Goal: Information Seeking & Learning: Learn about a topic

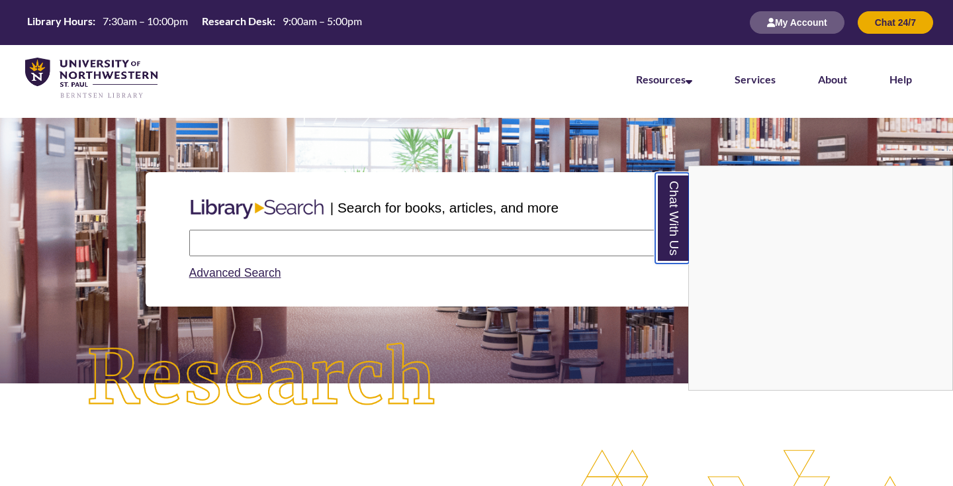
click at [665, 212] on link "Chat With Us" at bounding box center [672, 218] width 34 height 91
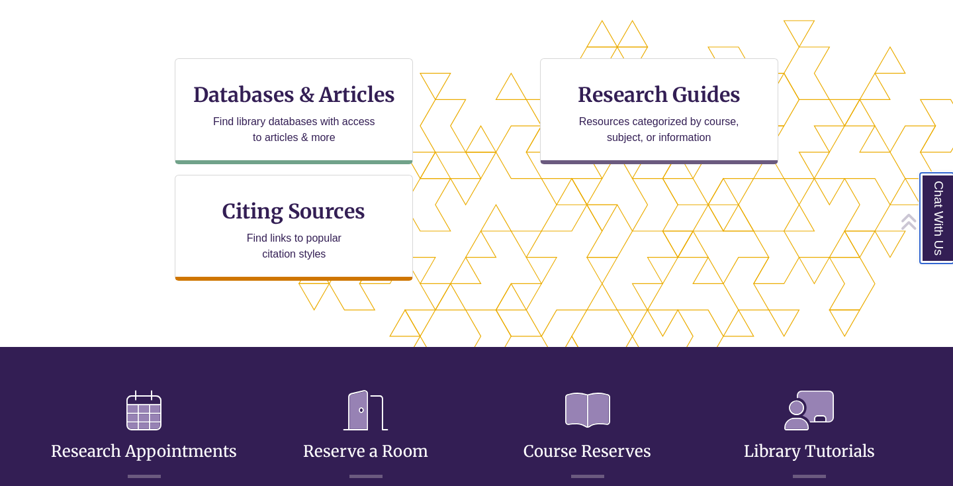
scroll to position [432, 840]
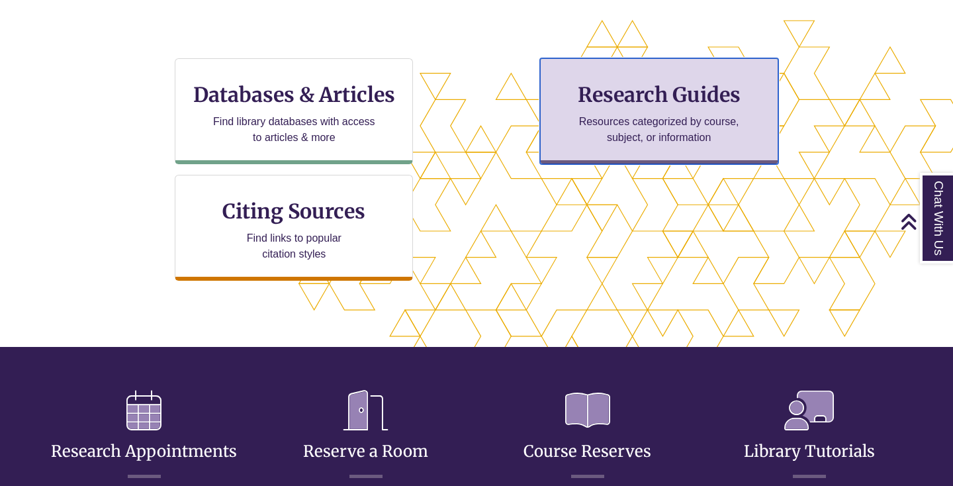
click at [658, 95] on h3 "Research Guides" at bounding box center [659, 94] width 216 height 25
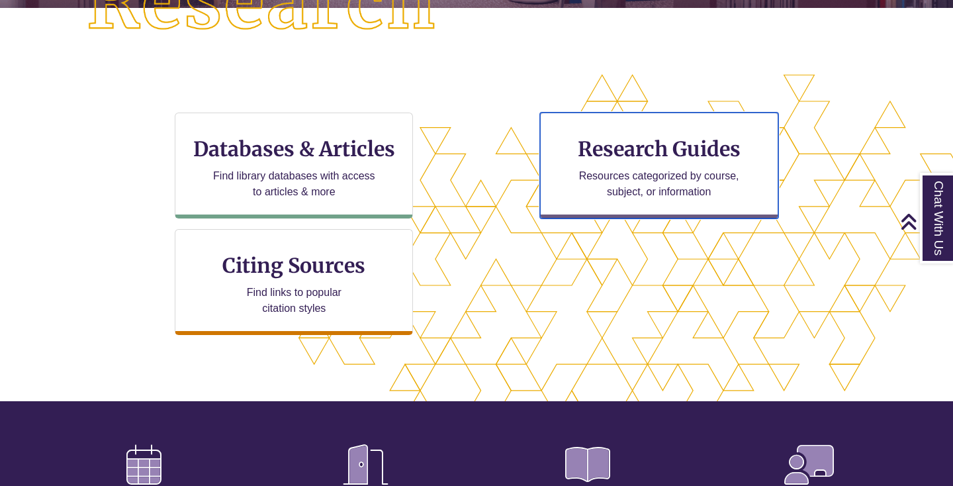
click at [659, 179] on p "Resources categorized by course, subject, or information" at bounding box center [658, 184] width 173 height 32
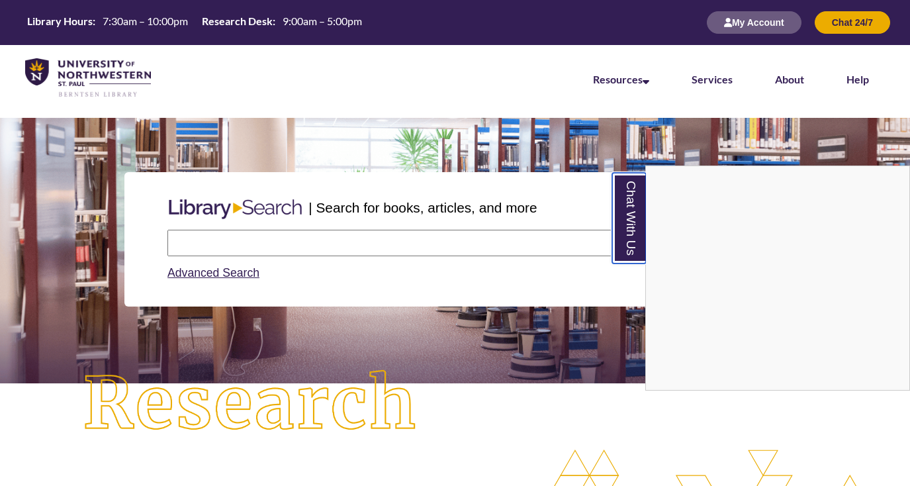
click at [632, 193] on link "Chat With Us" at bounding box center [629, 218] width 34 height 91
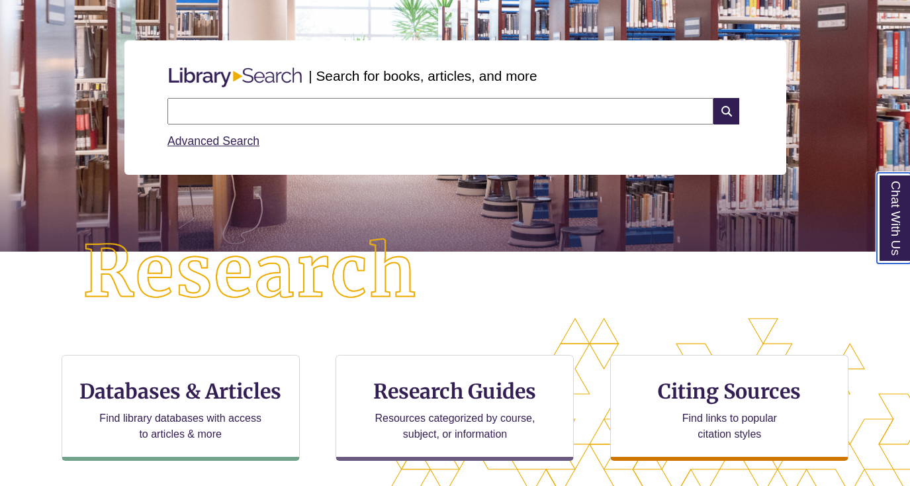
scroll to position [399, 0]
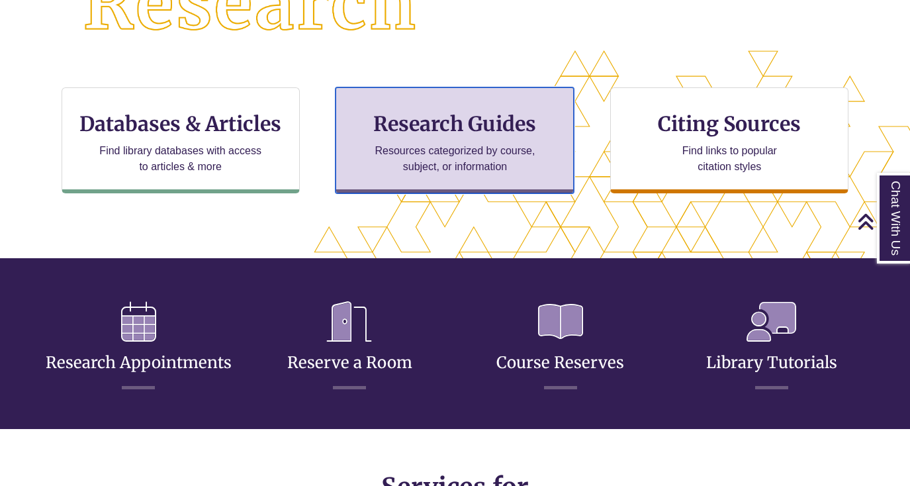
click at [471, 120] on h3 "Research Guides" at bounding box center [455, 123] width 216 height 25
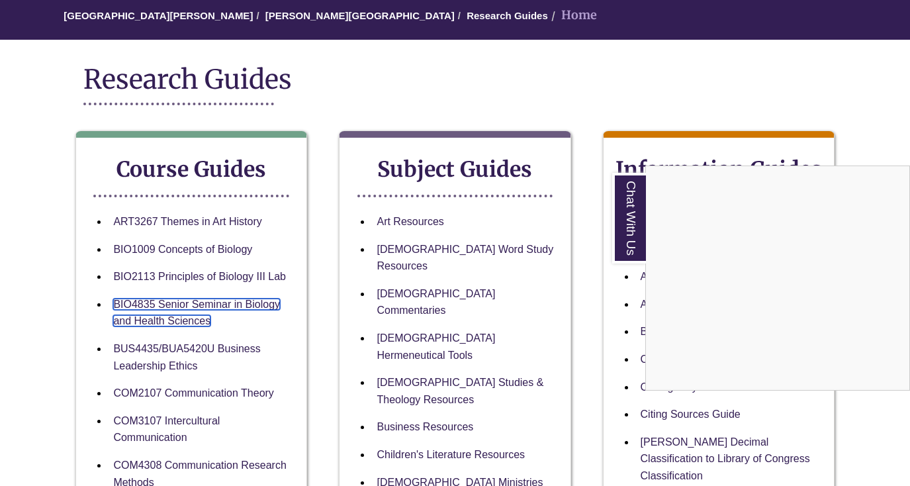
scroll to position [124, 0]
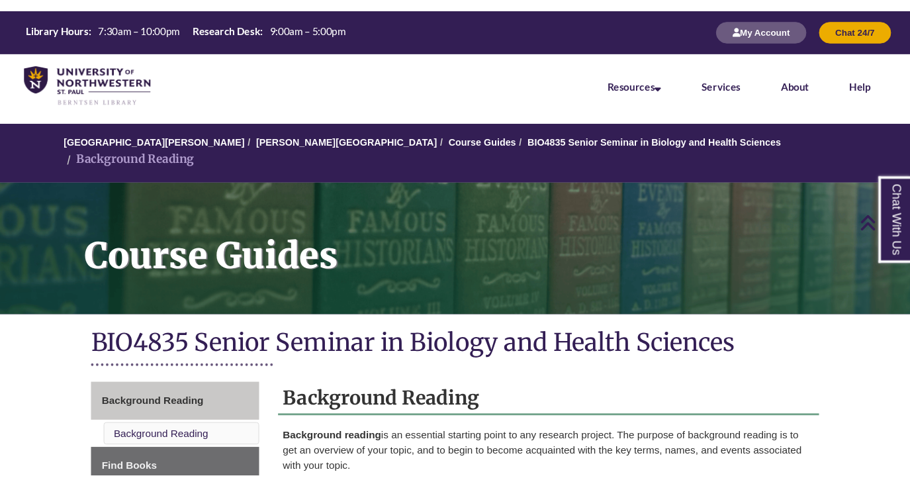
scroll to position [373, 0]
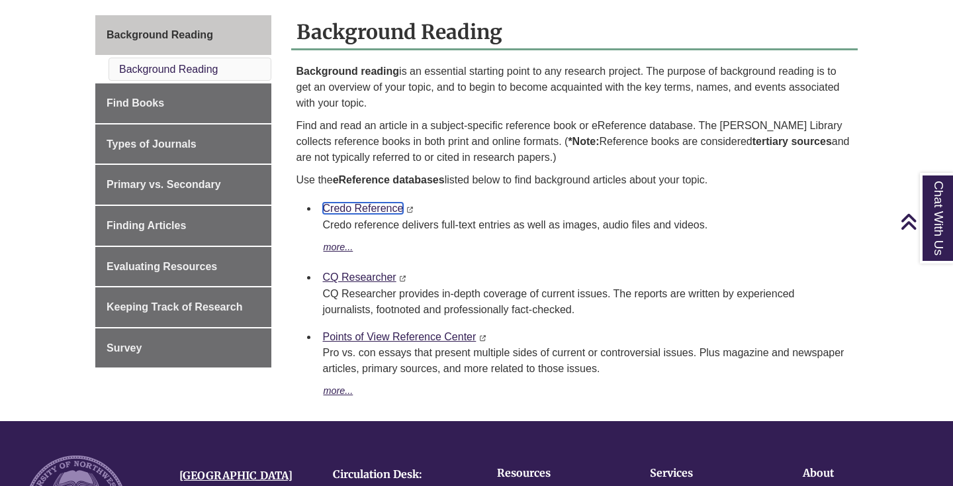
click at [380, 202] on link "Credo Reference" at bounding box center [363, 207] width 81 height 11
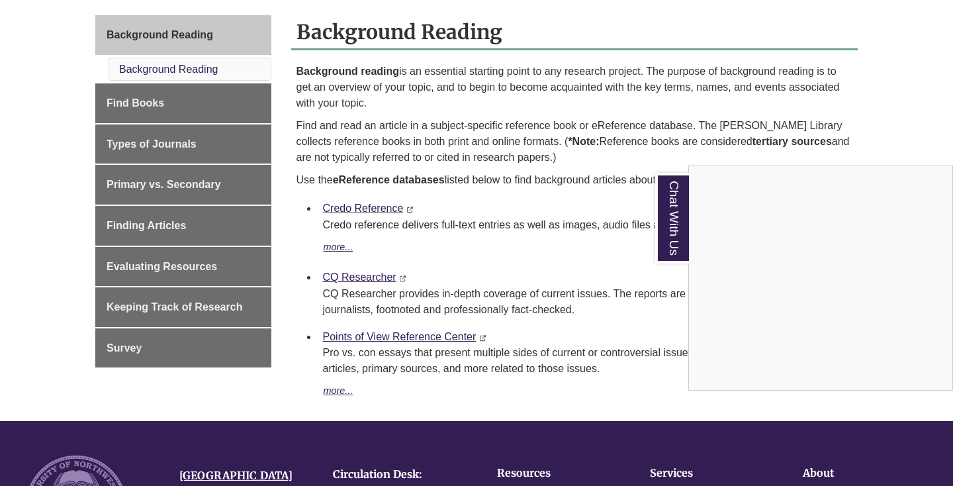
click at [427, 322] on div "Chat With Us" at bounding box center [476, 243] width 953 height 486
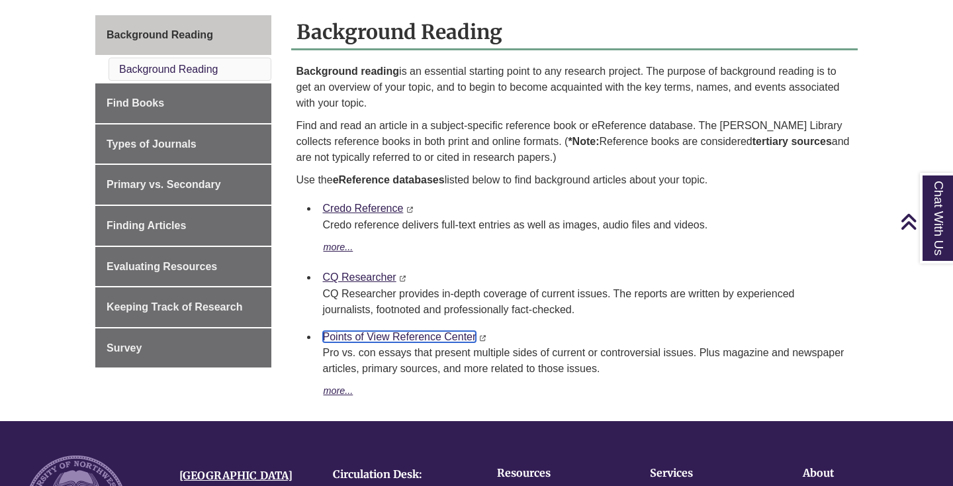
click at [416, 331] on link "Points of View Reference Center" at bounding box center [400, 336] width 154 height 11
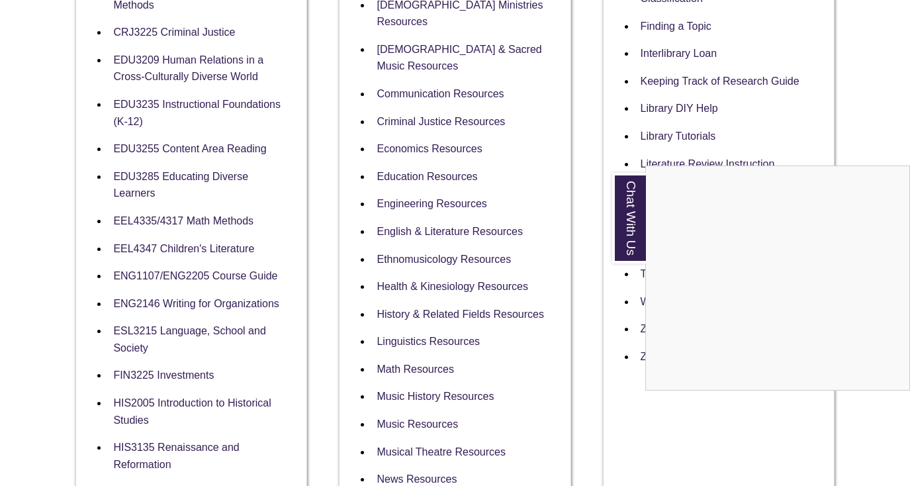
scroll to position [603, 0]
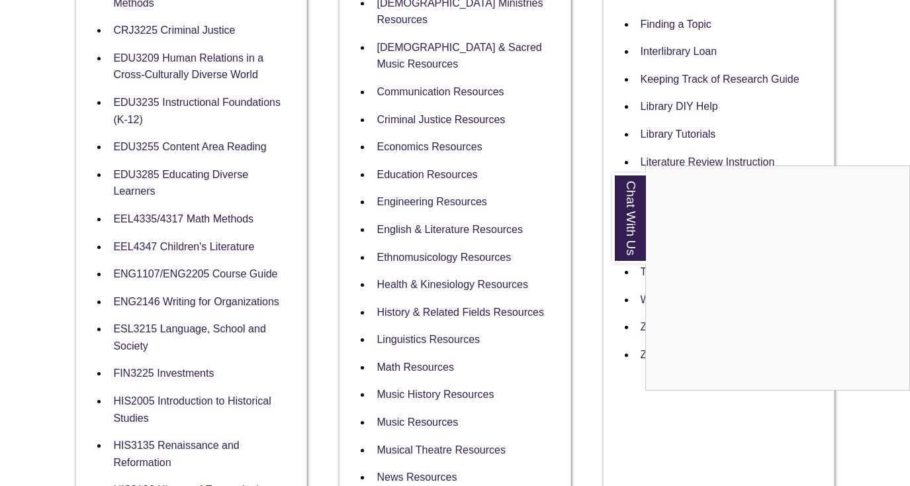
click at [166, 31] on div "Chat With Us" at bounding box center [455, 243] width 910 height 486
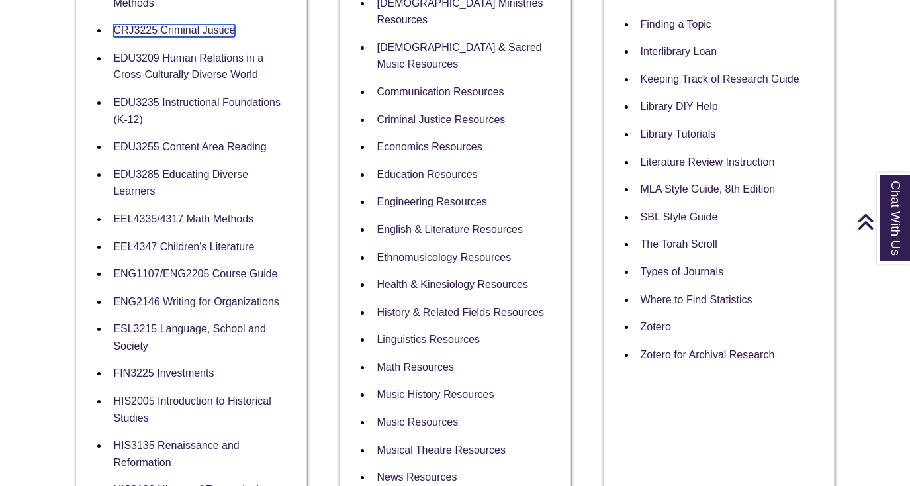
click at [162, 32] on link "CRJ3225 Criminal Justice" at bounding box center [174, 30] width 122 height 13
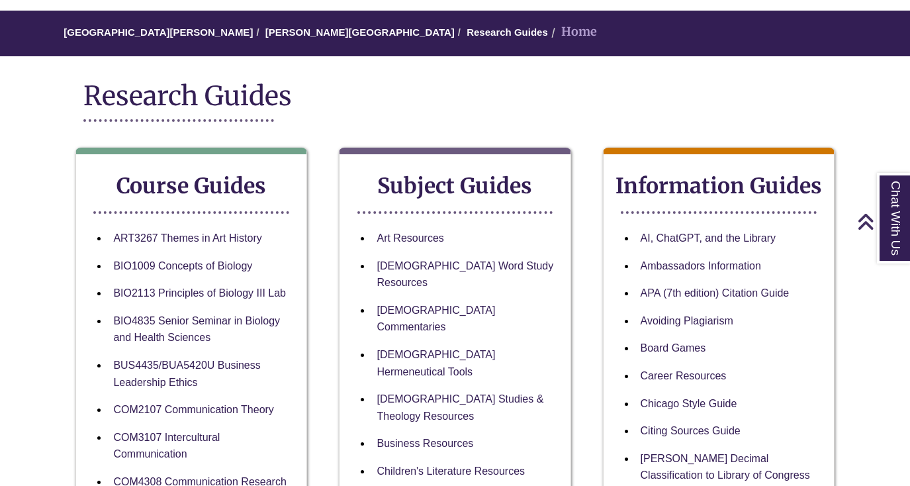
scroll to position [97, 0]
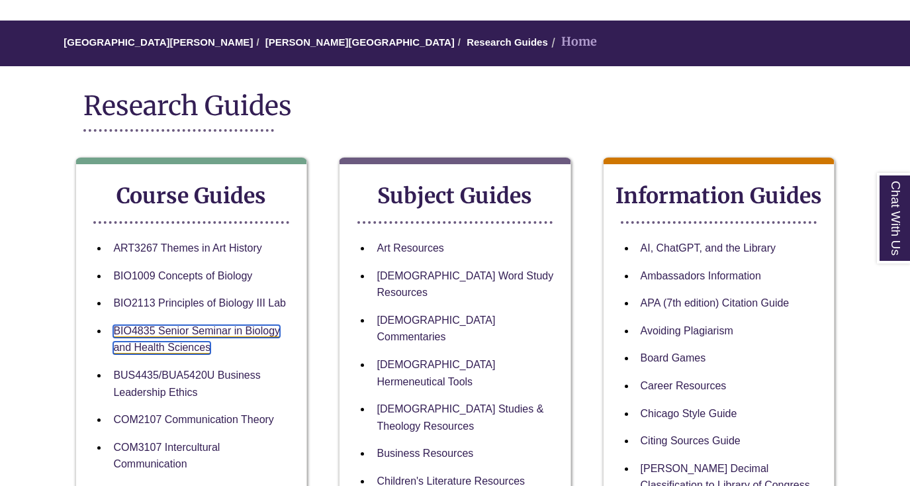
click at [203, 329] on link "BIO4835 Senior Seminar in Biology and Health Sciences" at bounding box center [196, 340] width 167 height 30
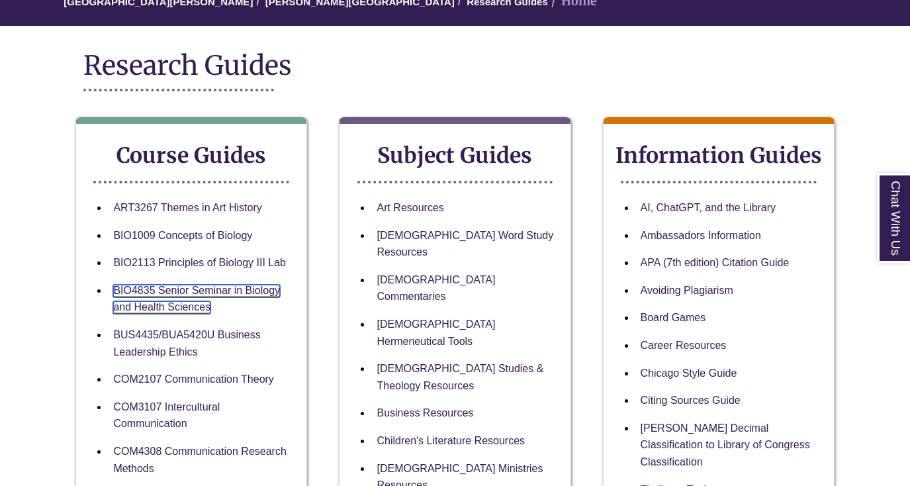
click at [232, 289] on link "BIO4835 Senior Seminar in Biology and Health Sciences" at bounding box center [196, 300] width 167 height 30
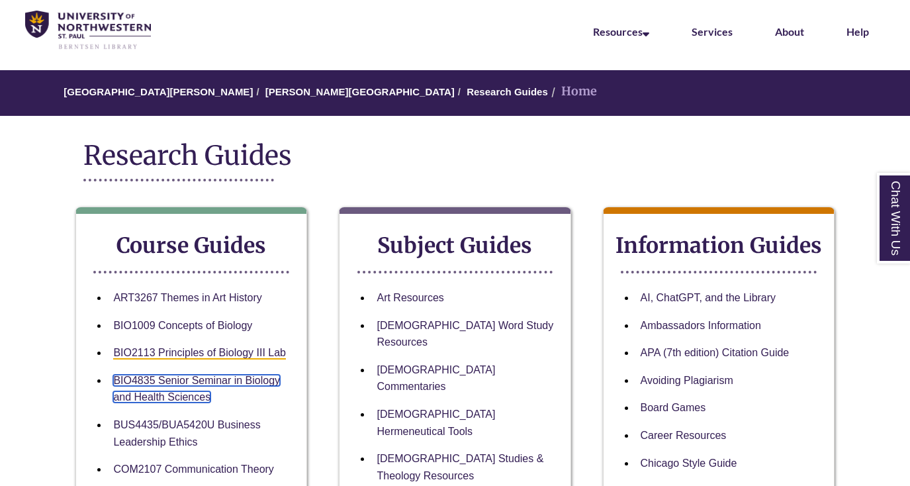
scroll to position [0, 0]
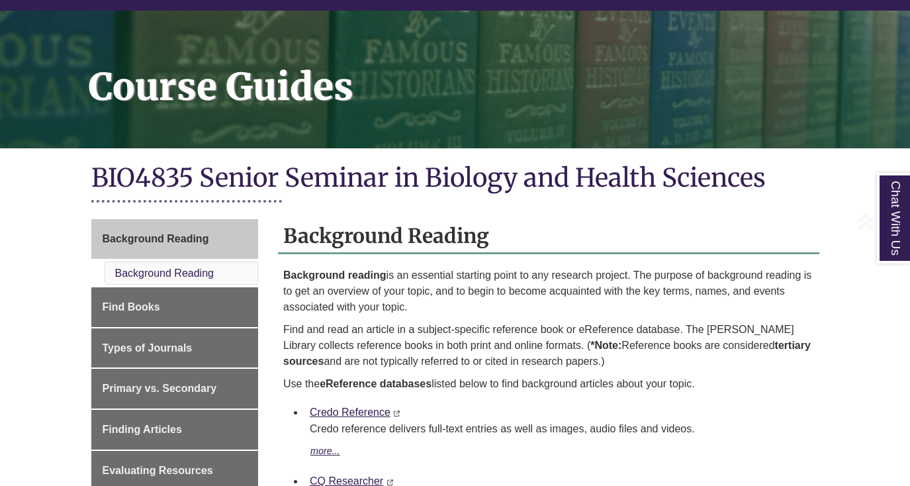
scroll to position [337, 0]
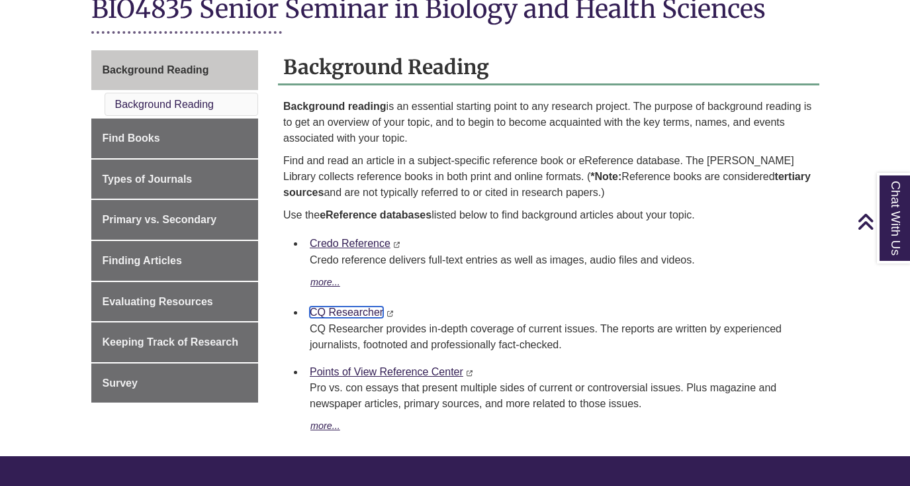
click at [347, 306] on link "CQ Researcher" at bounding box center [346, 311] width 73 height 11
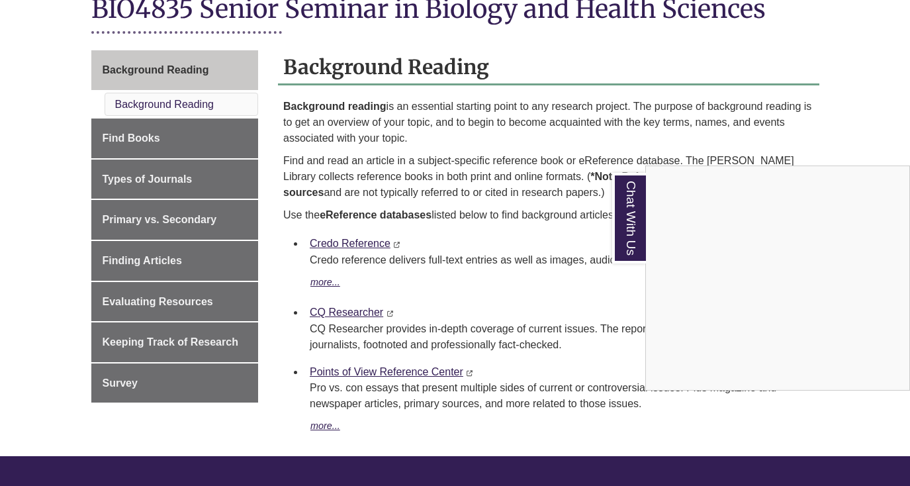
click at [359, 224] on div "Chat With Us" at bounding box center [455, 243] width 910 height 486
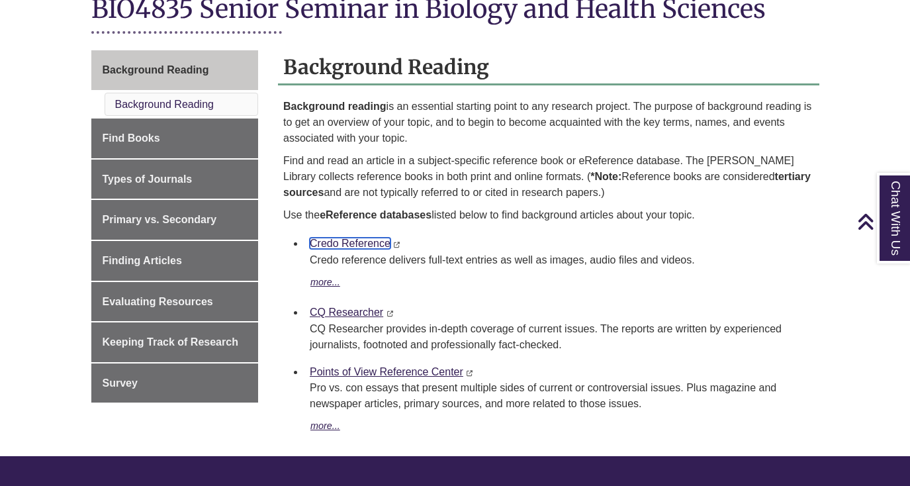
click at [353, 238] on link "Credo Reference" at bounding box center [350, 243] width 81 height 11
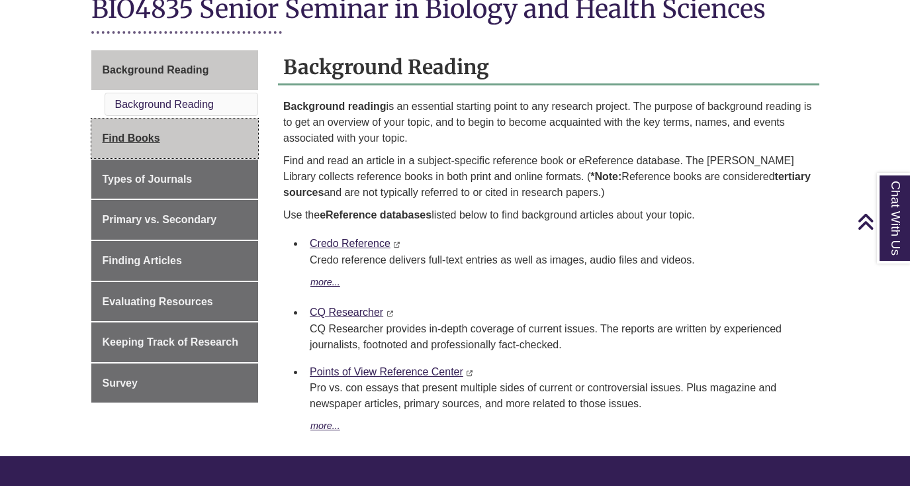
click at [144, 132] on span "Find Books" at bounding box center [132, 137] width 58 height 11
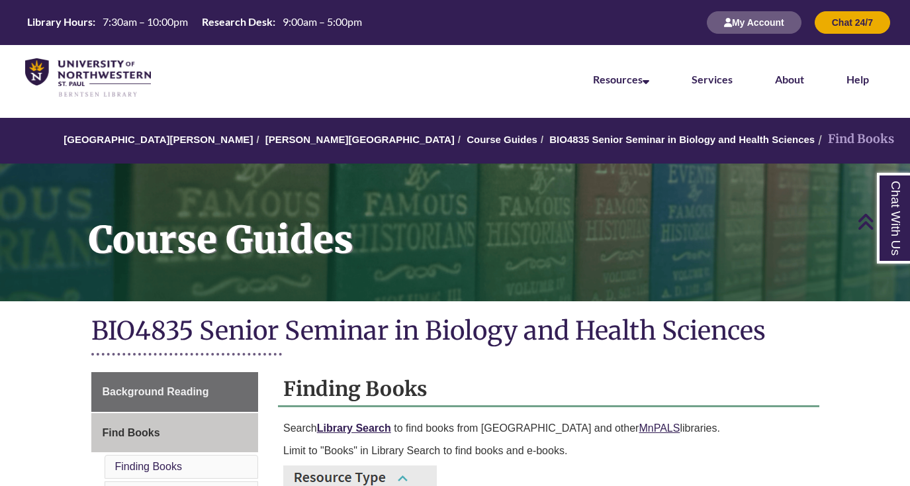
scroll to position [455, 0]
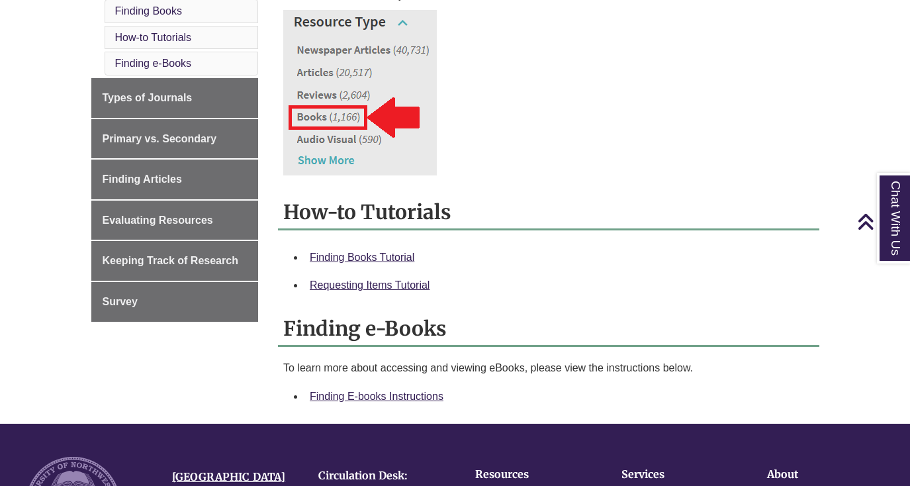
click at [485, 158] on p at bounding box center [548, 92] width 531 height 165
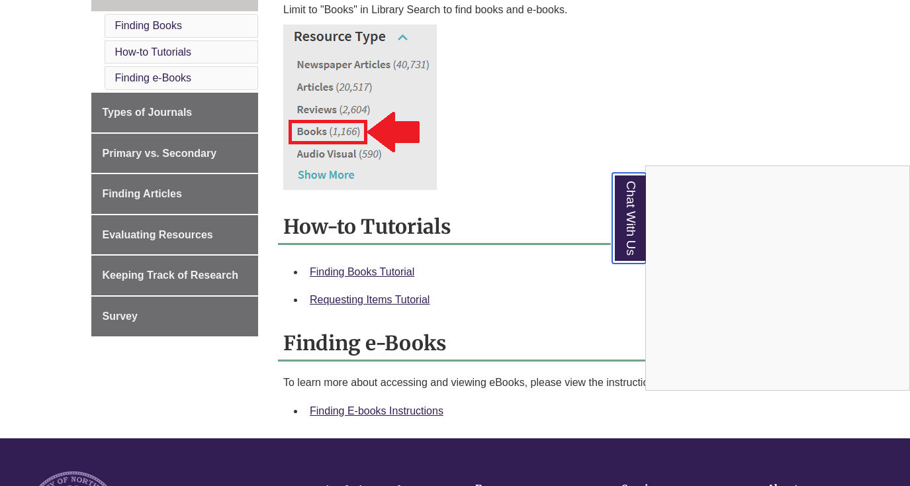
click at [634, 218] on link "Chat With Us" at bounding box center [629, 218] width 34 height 91
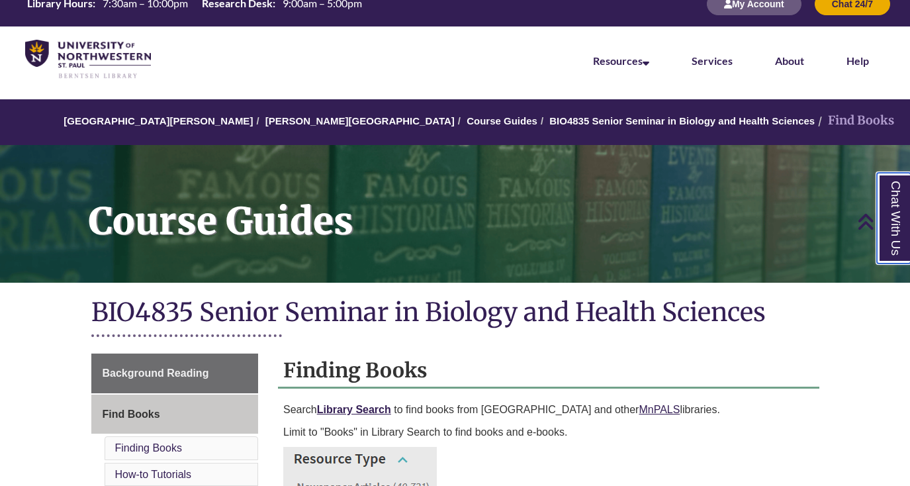
scroll to position [0, 0]
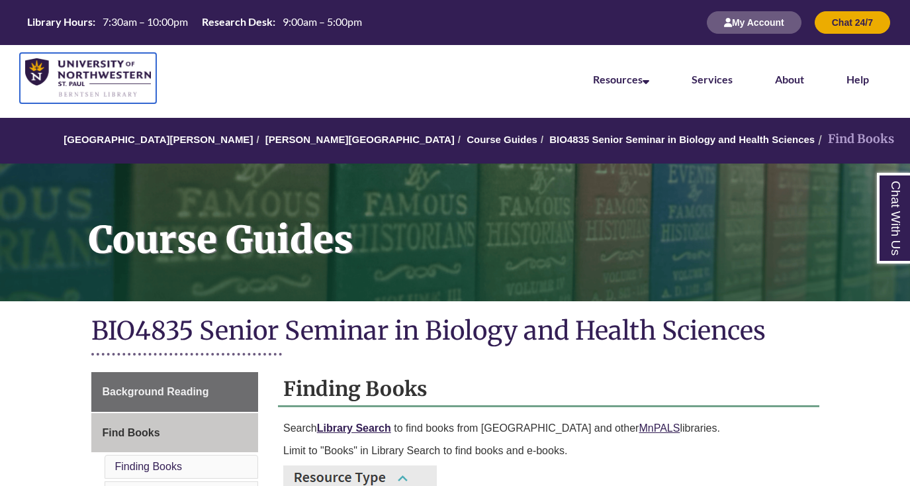
click at [116, 80] on img at bounding box center [88, 78] width 126 height 40
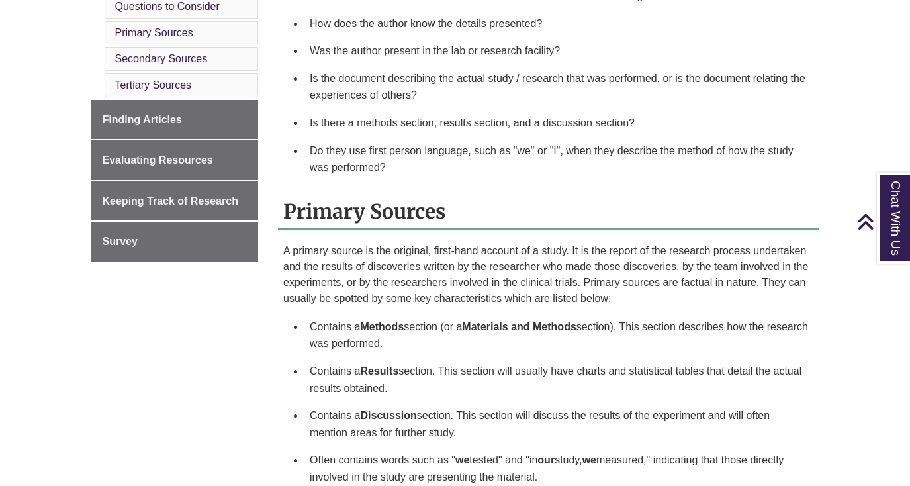
scroll to position [512, 0]
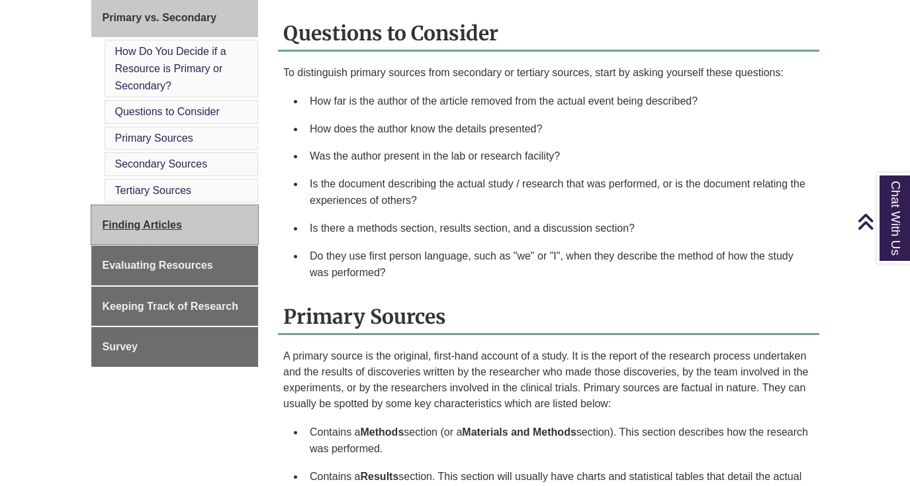
click at [222, 228] on link "Finding Articles" at bounding box center [174, 225] width 167 height 40
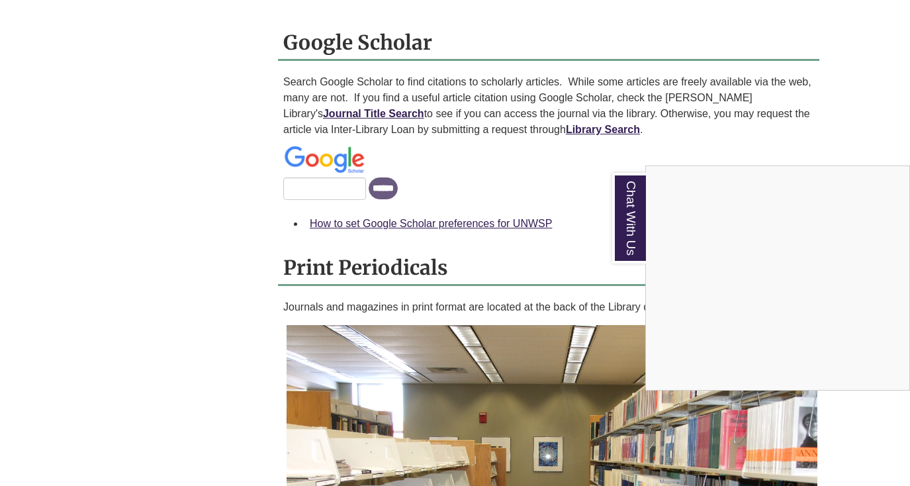
scroll to position [1255, 0]
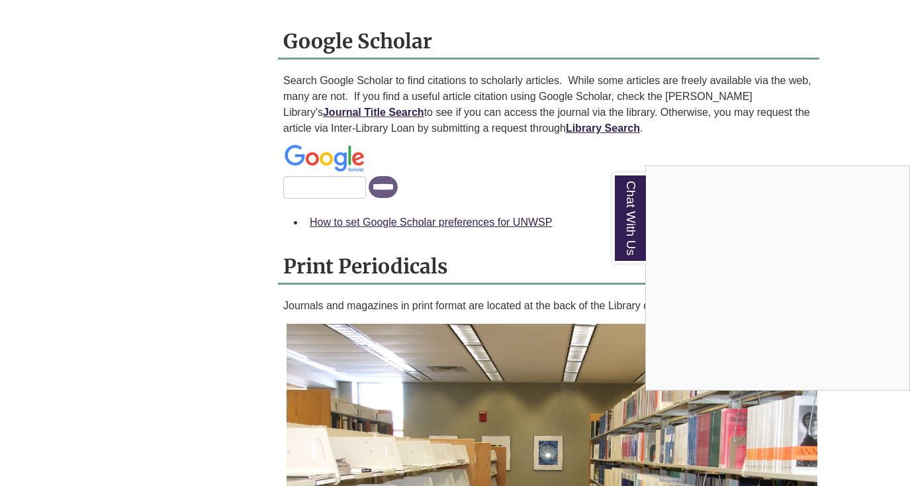
click at [502, 189] on div "Chat With Us" at bounding box center [455, 243] width 910 height 486
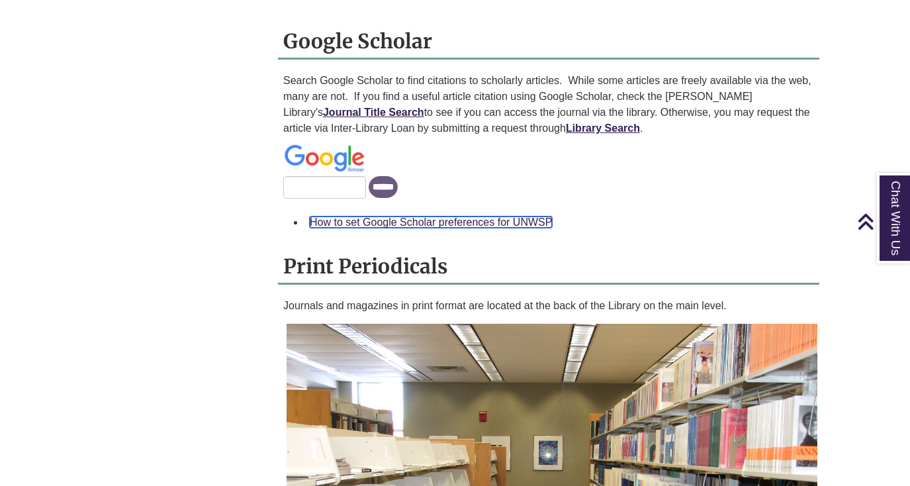
click at [490, 216] on link "How to set Google Scholar preferences for UNWSP" at bounding box center [431, 221] width 242 height 11
